Goal: Check status: Check status

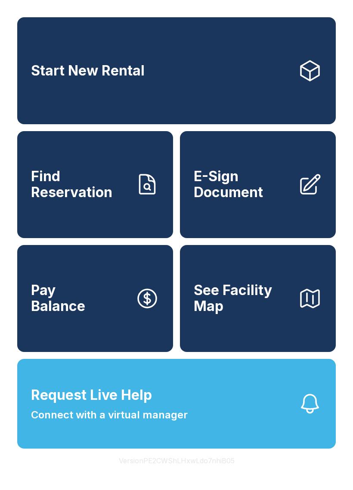
click at [248, 448] on button "Request Live Help Connect with a virtual manager" at bounding box center [176, 404] width 319 height 90
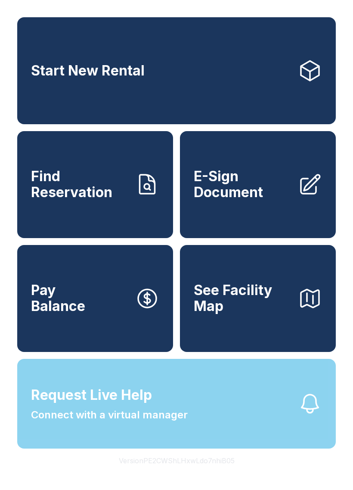
click at [242, 6] on div "Start New Rental Find Reservation E-Sign Document Pay Balance See Facility Map …" at bounding box center [176, 245] width 353 height 490
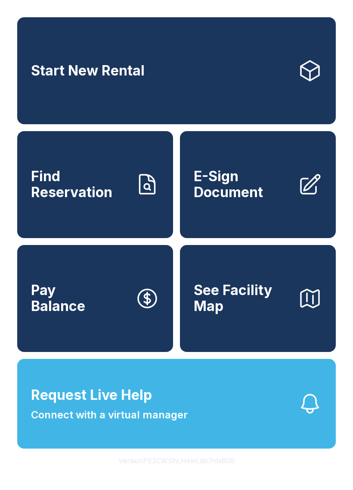
click at [332, 301] on button "See Facility Map" at bounding box center [258, 298] width 156 height 107
click at [85, 65] on span "Start New Rental" at bounding box center [88, 71] width 114 height 16
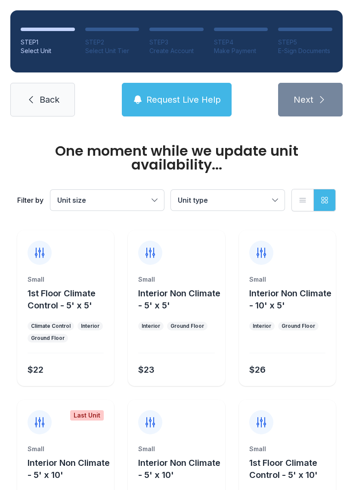
click at [171, 88] on button "Request Live Help" at bounding box center [177, 100] width 110 height 34
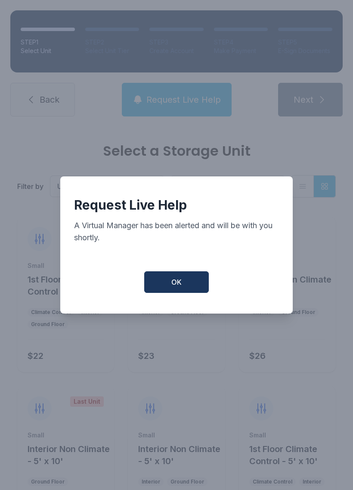
click at [161, 279] on button "OK" at bounding box center [176, 282] width 65 height 22
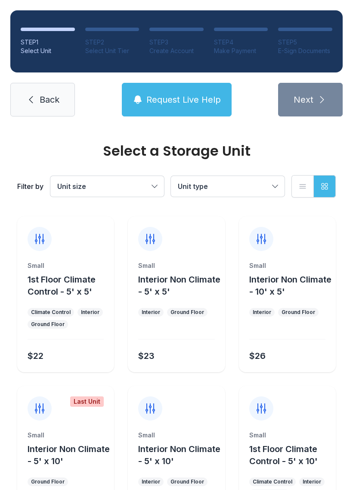
click at [72, 171] on div "Filter by Unit size Unit type List view Grid view" at bounding box center [176, 186] width 319 height 57
click at [74, 181] on span "Unit size" at bounding box center [102, 186] width 91 height 10
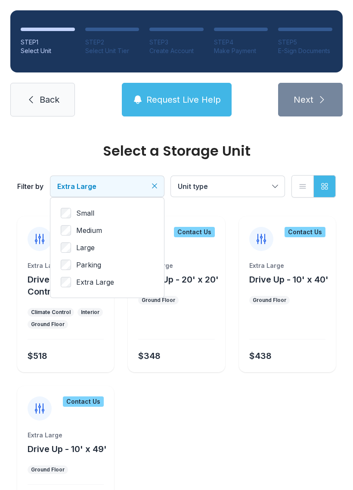
click at [27, 113] on link "Back" at bounding box center [42, 100] width 65 height 34
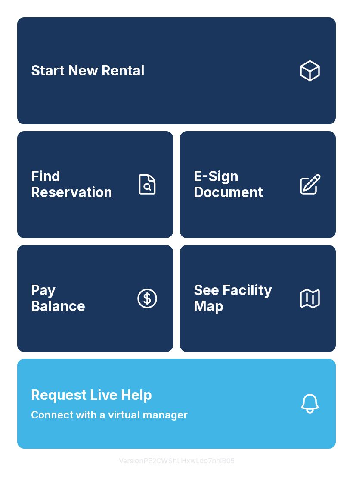
click at [53, 215] on link "Find Reservation" at bounding box center [95, 184] width 156 height 107
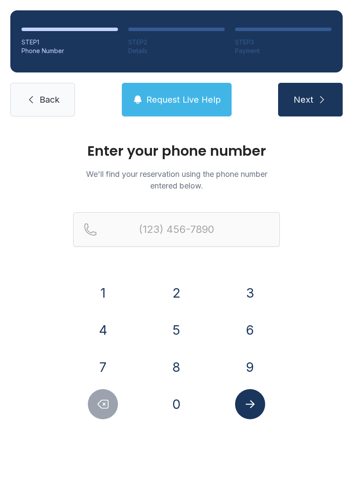
click at [178, 293] on button "2" at bounding box center [177, 293] width 30 height 30
click at [250, 290] on button "3" at bounding box center [250, 293] width 30 height 30
click at [250, 356] on button "9" at bounding box center [250, 367] width 30 height 30
click at [105, 318] on button "4" at bounding box center [103, 330] width 30 height 30
click at [104, 318] on button "4" at bounding box center [103, 330] width 30 height 30
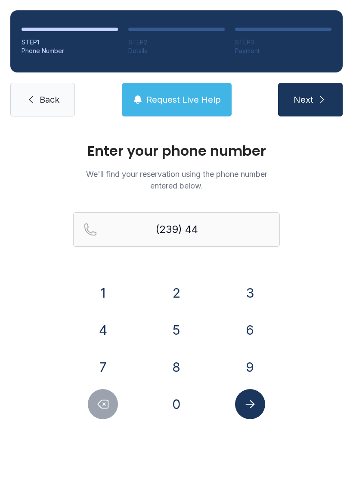
click at [181, 400] on button "0" at bounding box center [177, 404] width 30 height 30
click at [250, 289] on button "3" at bounding box center [250, 293] width 30 height 30
click at [185, 363] on button "8" at bounding box center [177, 367] width 30 height 30
click at [244, 343] on button "6" at bounding box center [250, 330] width 30 height 30
click at [190, 407] on button "0" at bounding box center [177, 404] width 30 height 30
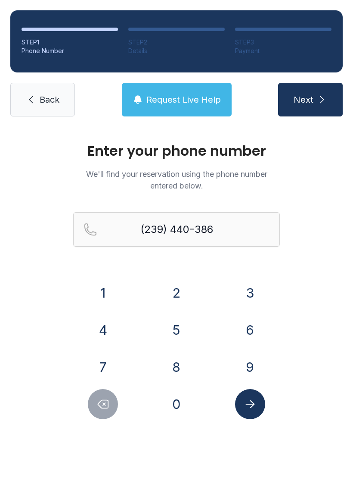
type input "[PHONE_NUMBER]"
click at [46, 90] on link "Back" at bounding box center [42, 100] width 65 height 34
